Goal: Task Accomplishment & Management: Use online tool/utility

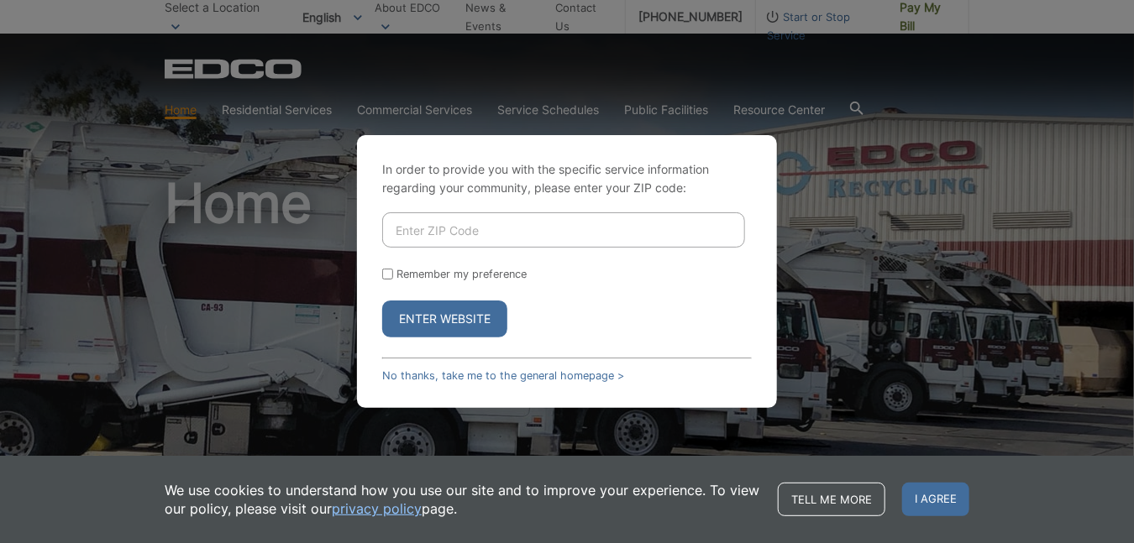
click at [471, 226] on input "Enter ZIP Code" at bounding box center [563, 229] width 363 height 35
type input "91945"
click at [420, 317] on button "Enter Website" at bounding box center [444, 319] width 125 height 37
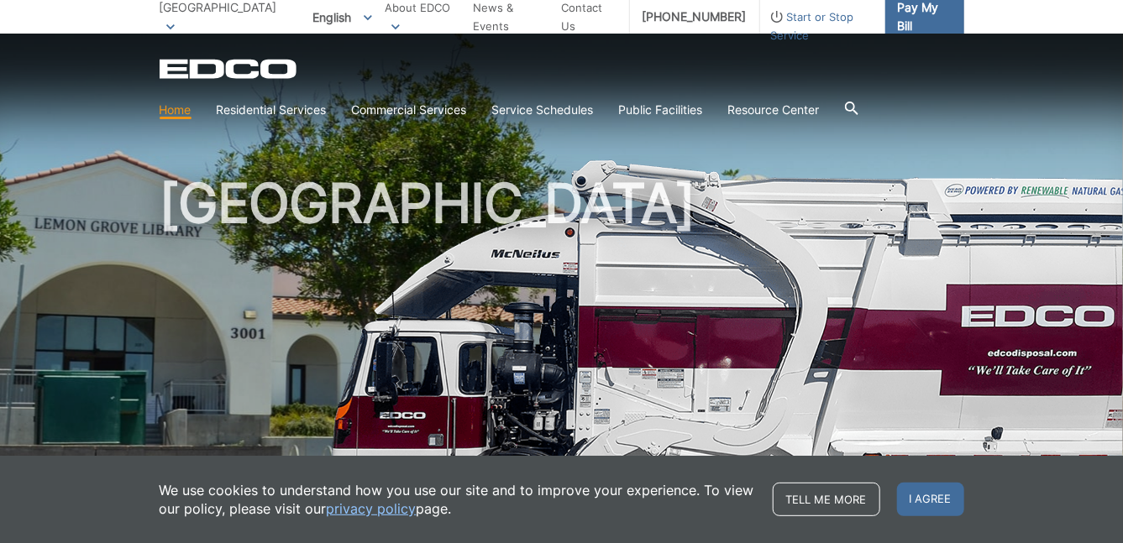
click at [911, 18] on span "Pay My Bill" at bounding box center [924, 16] width 53 height 37
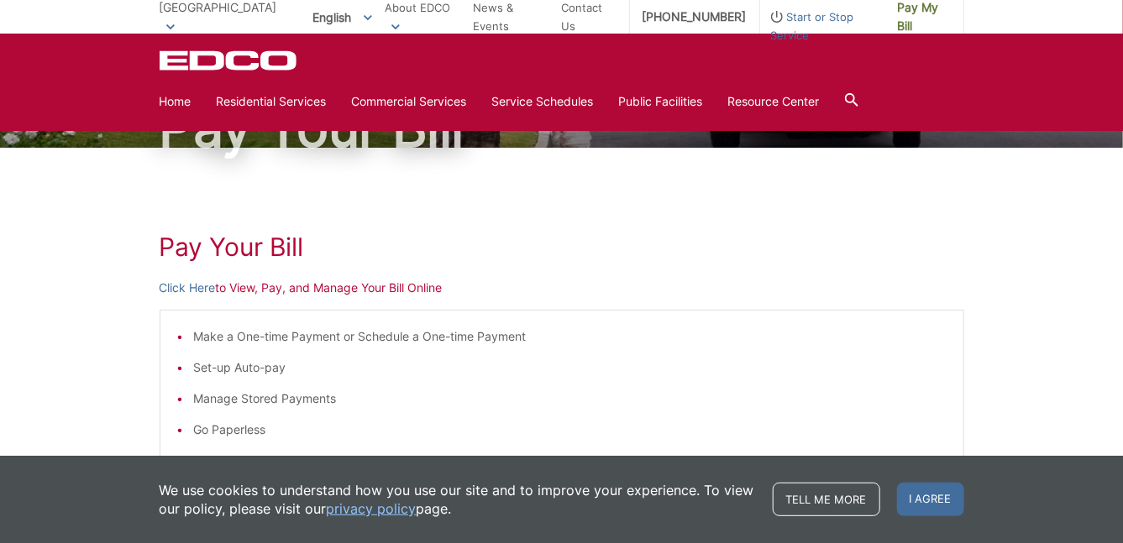
scroll to position [145, 0]
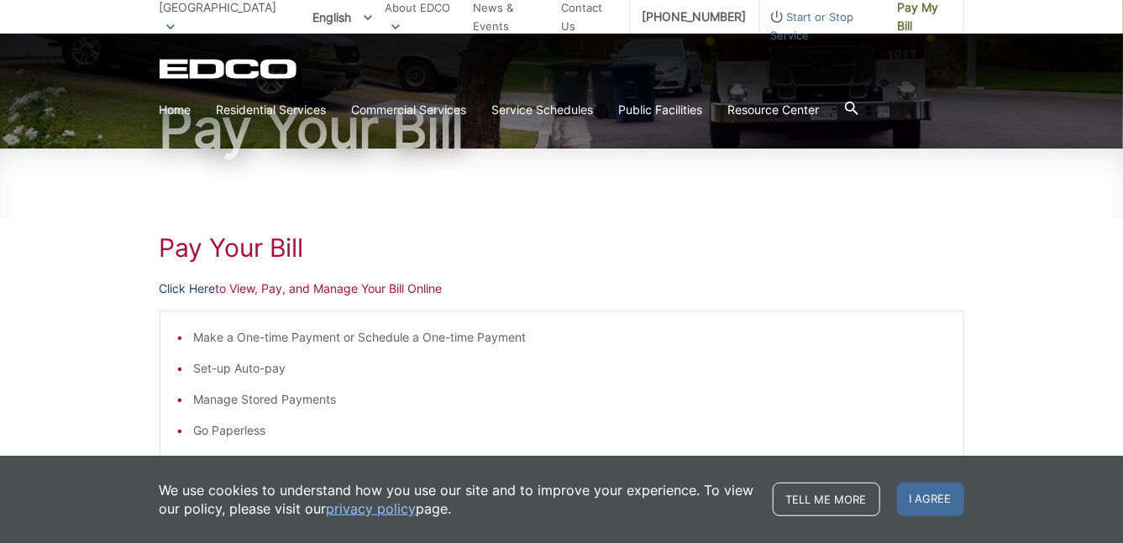
click at [196, 283] on link "Click Here" at bounding box center [188, 289] width 56 height 18
